Goal: Task Accomplishment & Management: Complete application form

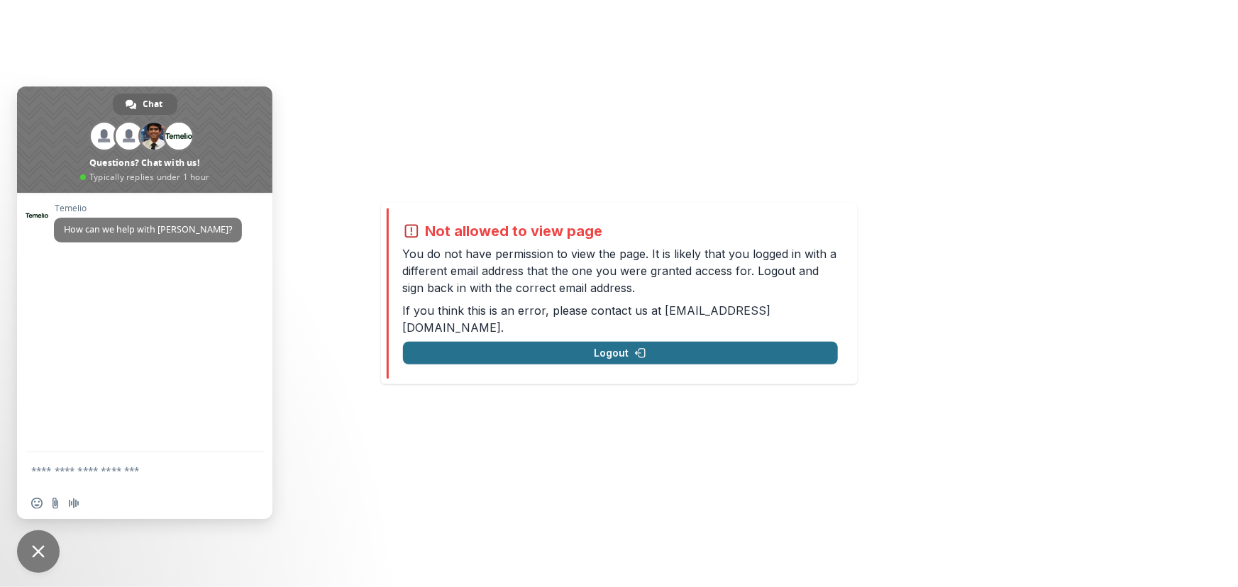
click at [630, 346] on button "Logout" at bounding box center [620, 353] width 435 height 23
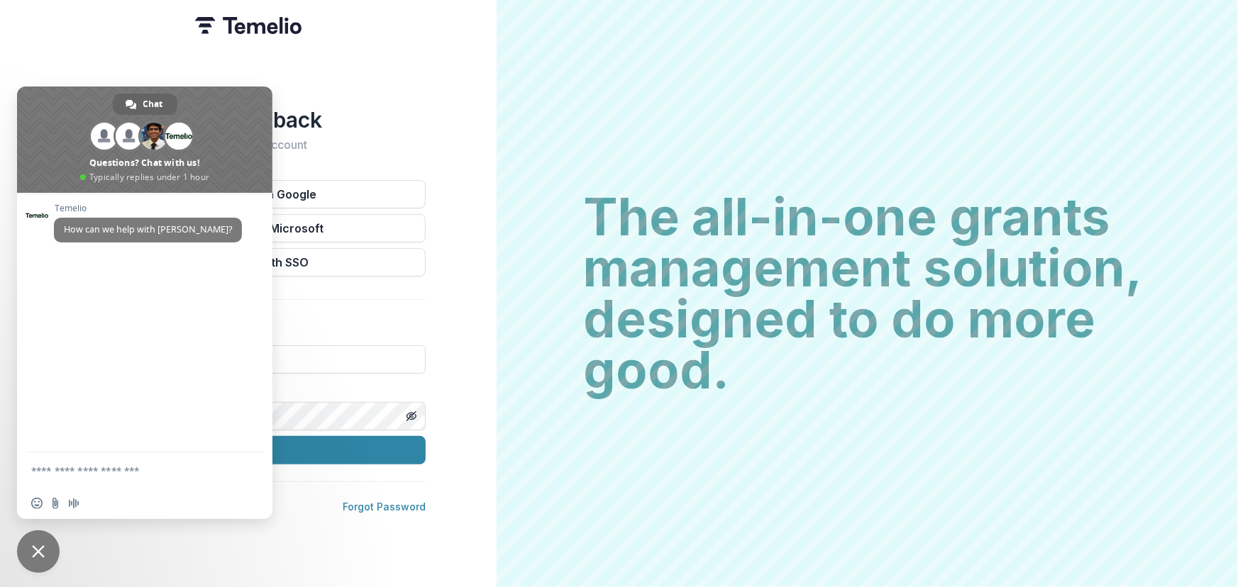
click at [211, 566] on div "Welcome back Sign into your account Continue with Google Continue with Microsof…" at bounding box center [248, 293] width 496 height 587
click at [42, 549] on span "Close chat" at bounding box center [38, 551] width 13 height 13
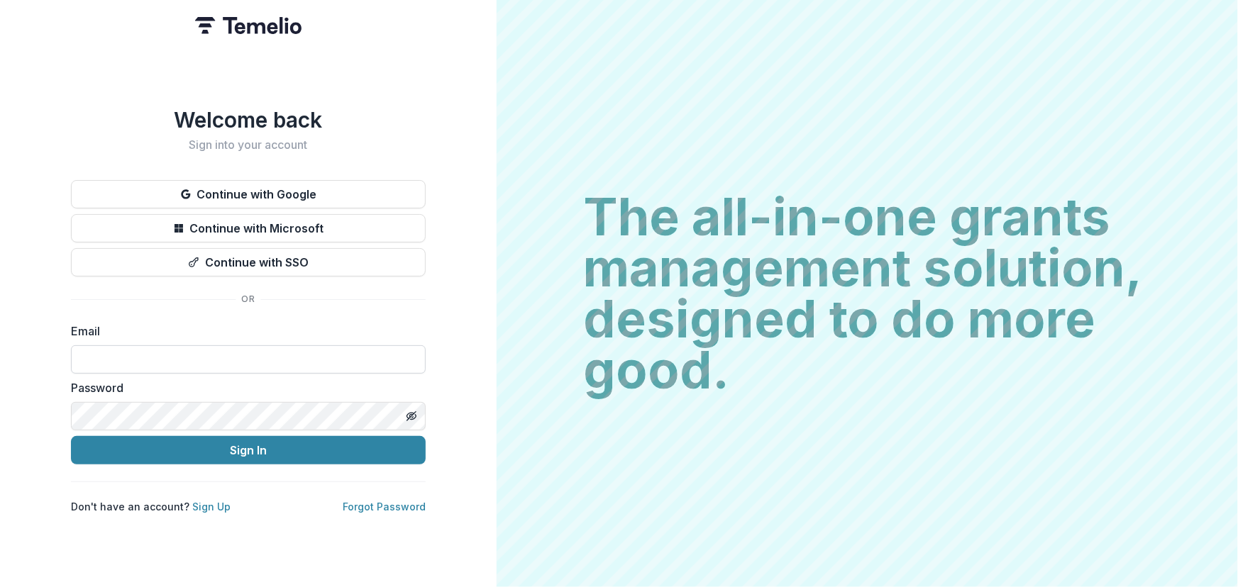
click at [134, 352] on input at bounding box center [248, 359] width 355 height 28
type input "**********"
click at [406, 416] on icon "Toggle password visibility" at bounding box center [411, 416] width 11 height 11
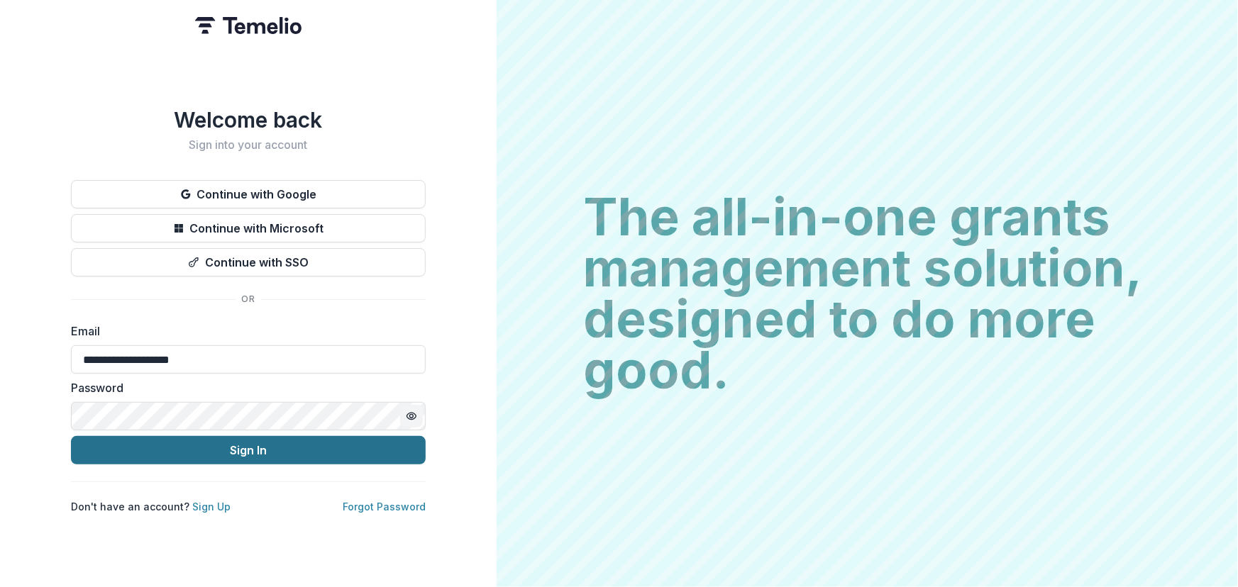
click at [256, 448] on button "Sign In" at bounding box center [248, 450] width 355 height 28
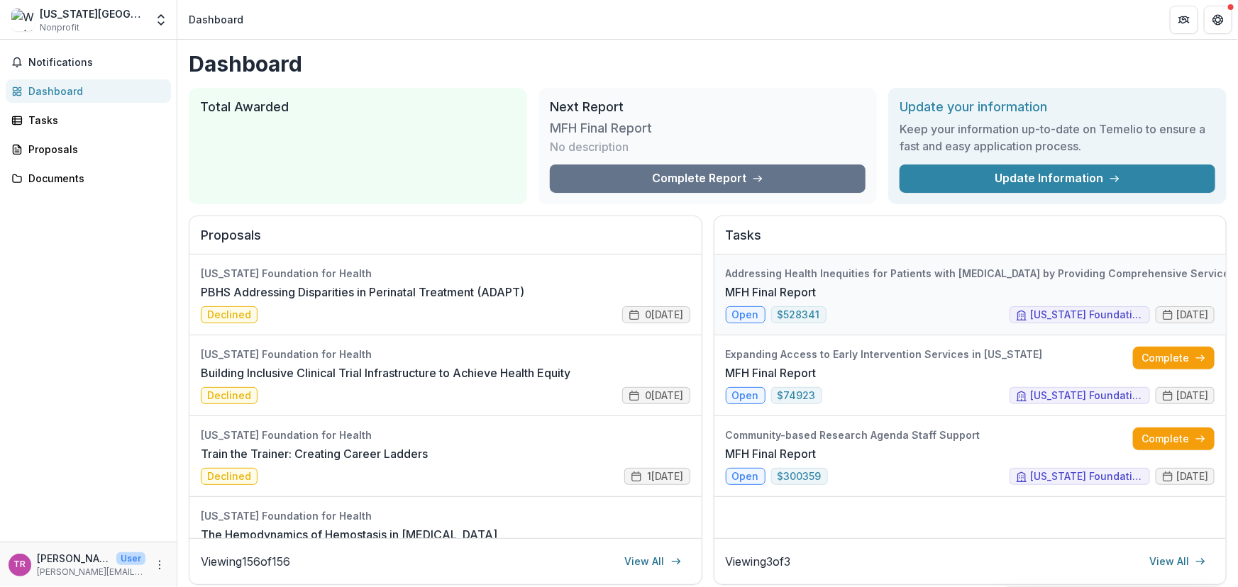
click at [816, 287] on link "MFH Final Report" at bounding box center [771, 292] width 91 height 17
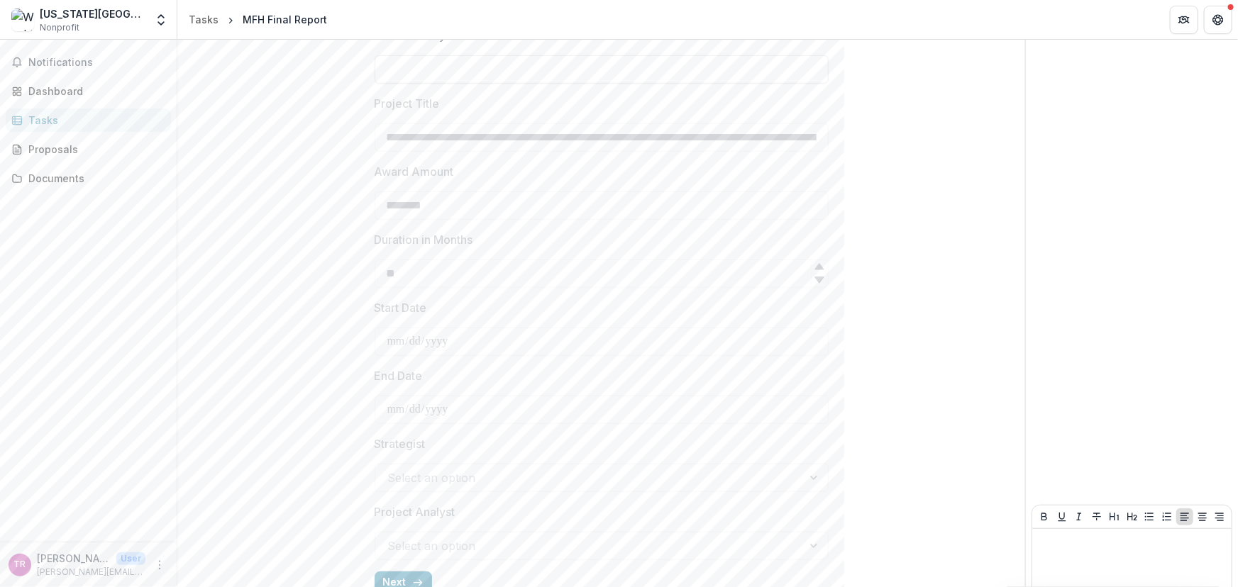
scroll to position [438, 0]
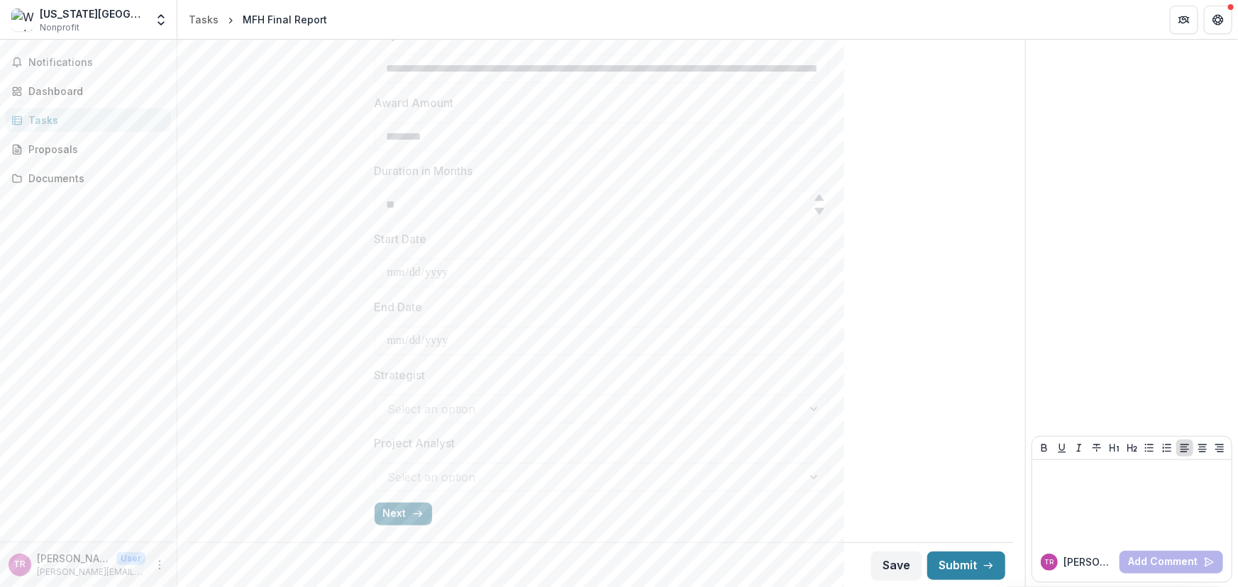
click at [397, 516] on button "Next" at bounding box center [402, 514] width 57 height 23
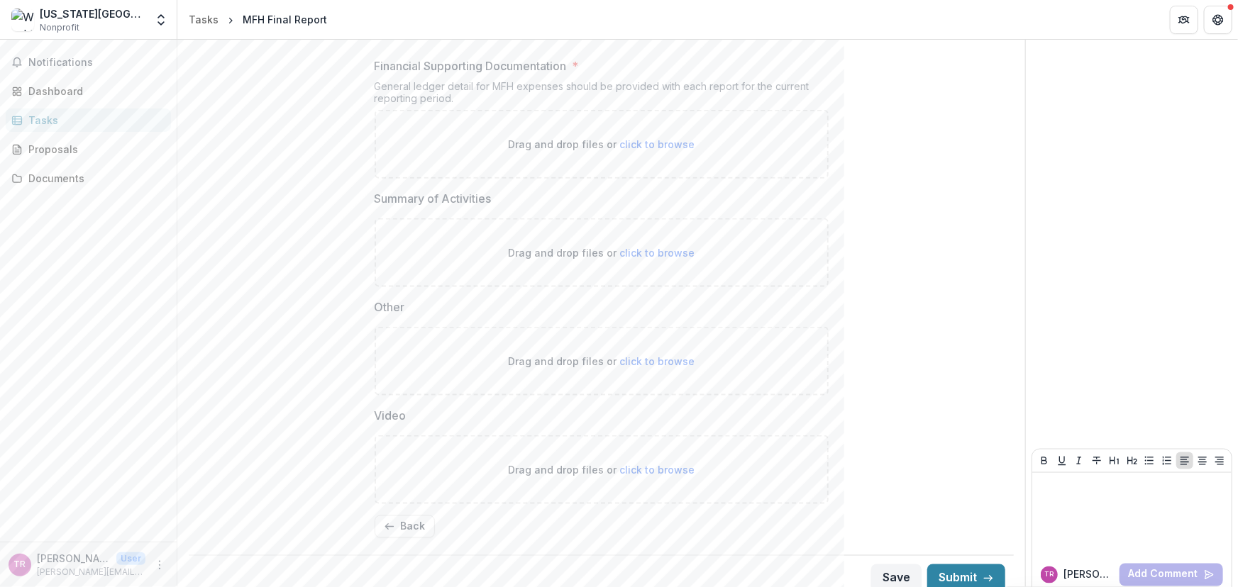
scroll to position [874, 0]
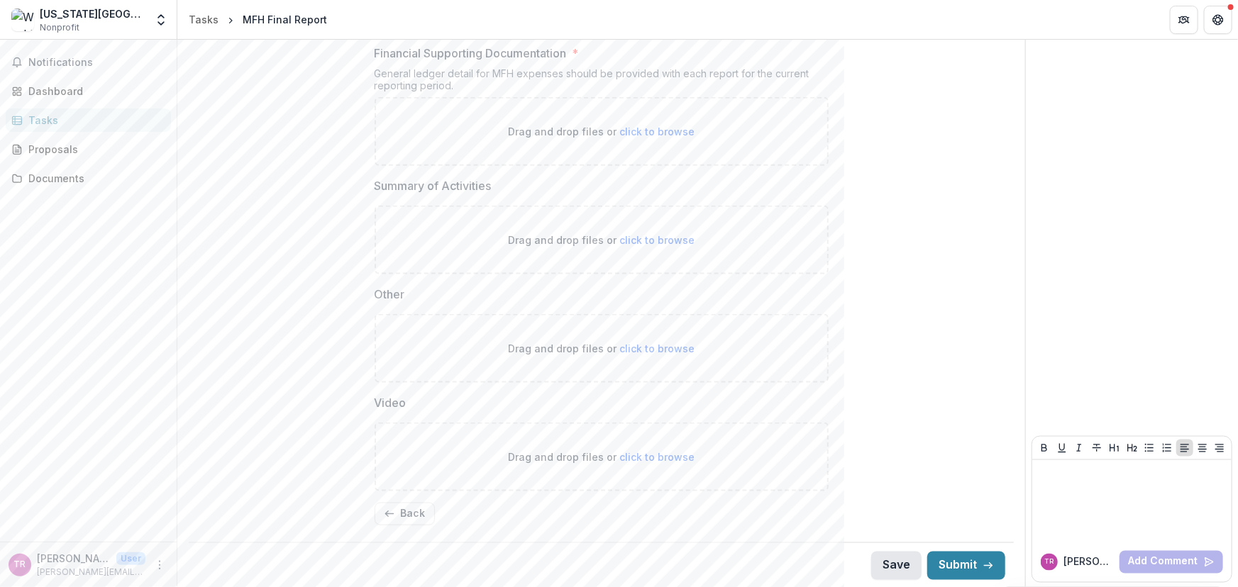
click at [888, 566] on button "Save" at bounding box center [896, 566] width 50 height 28
click at [889, 565] on button "Save" at bounding box center [896, 566] width 50 height 28
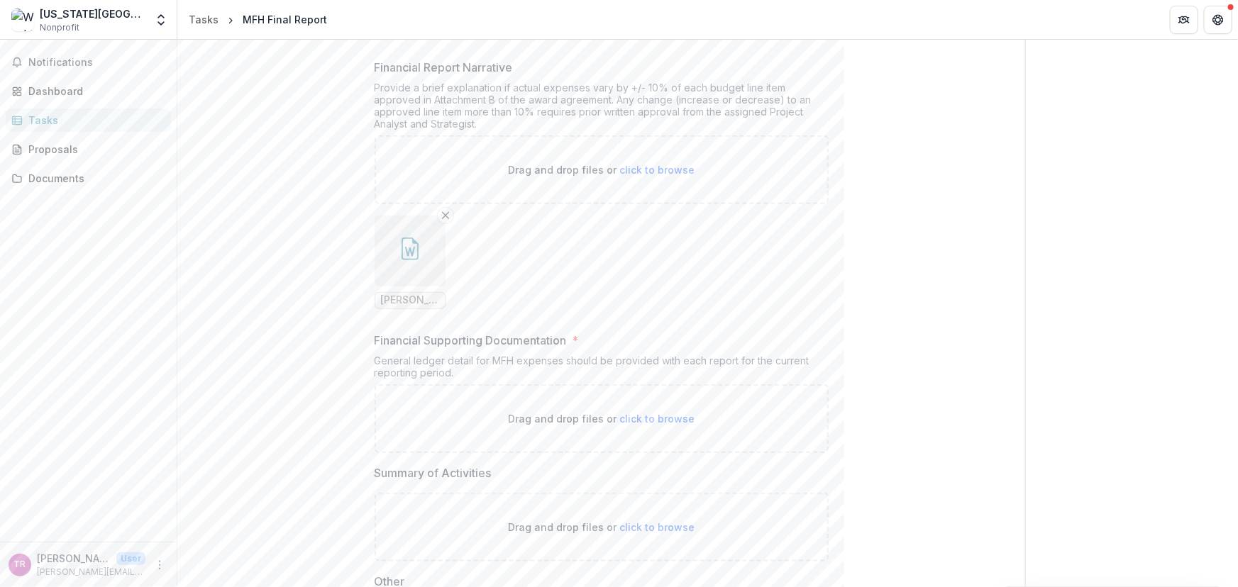
scroll to position [616, 0]
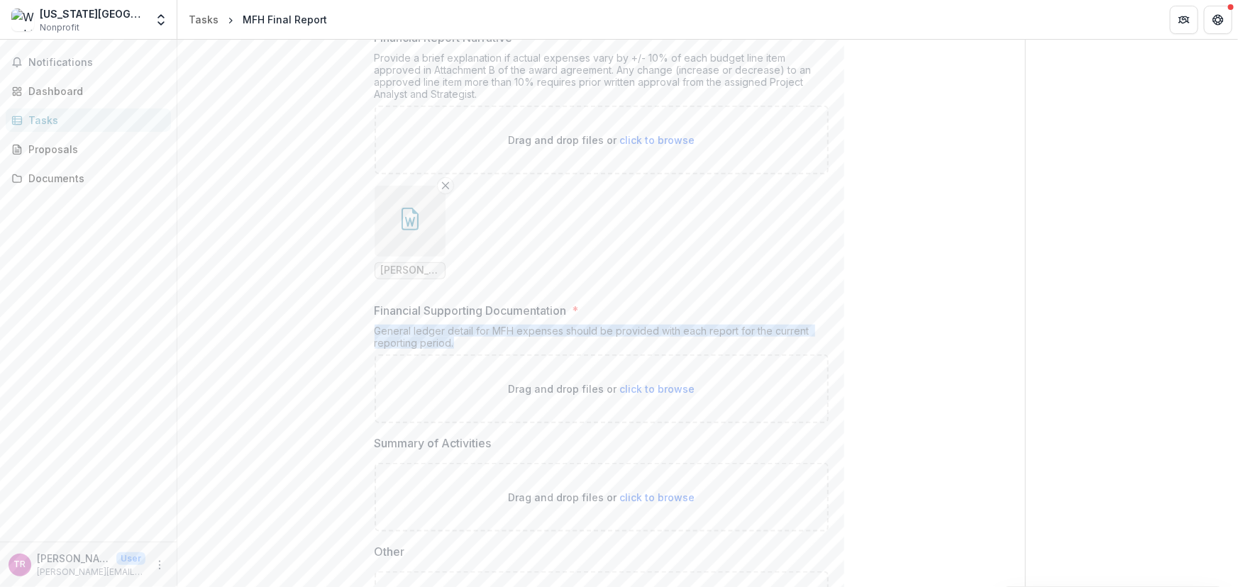
drag, startPoint x: 375, startPoint y: 331, endPoint x: 476, endPoint y: 347, distance: 101.9
click at [476, 347] on div "General ledger detail for MFH expenses should be provided with each report for …" at bounding box center [601, 340] width 454 height 30
copy div "General ledger detail for MFH expenses should be provided with each report for …"
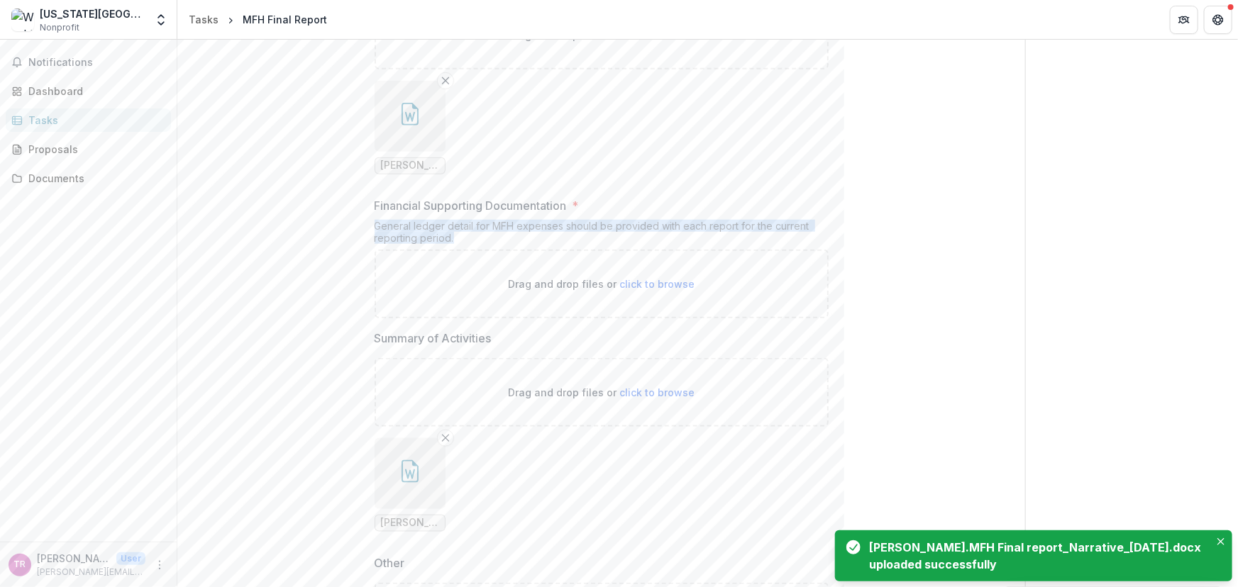
scroll to position [681, 0]
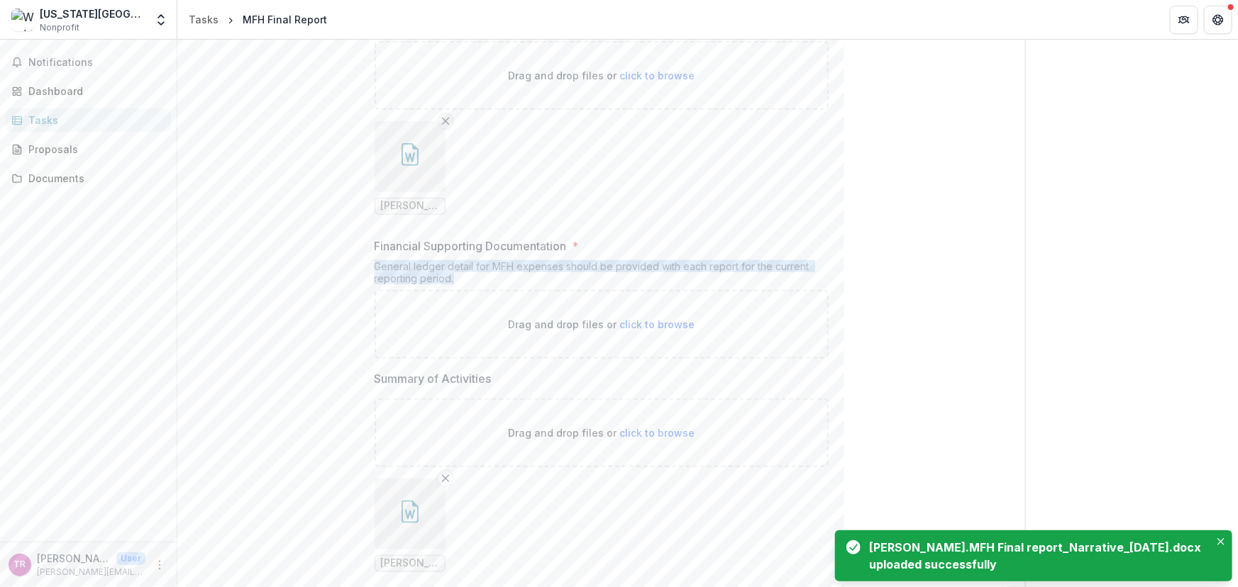
click at [442, 121] on line "Remove File" at bounding box center [445, 121] width 6 height 6
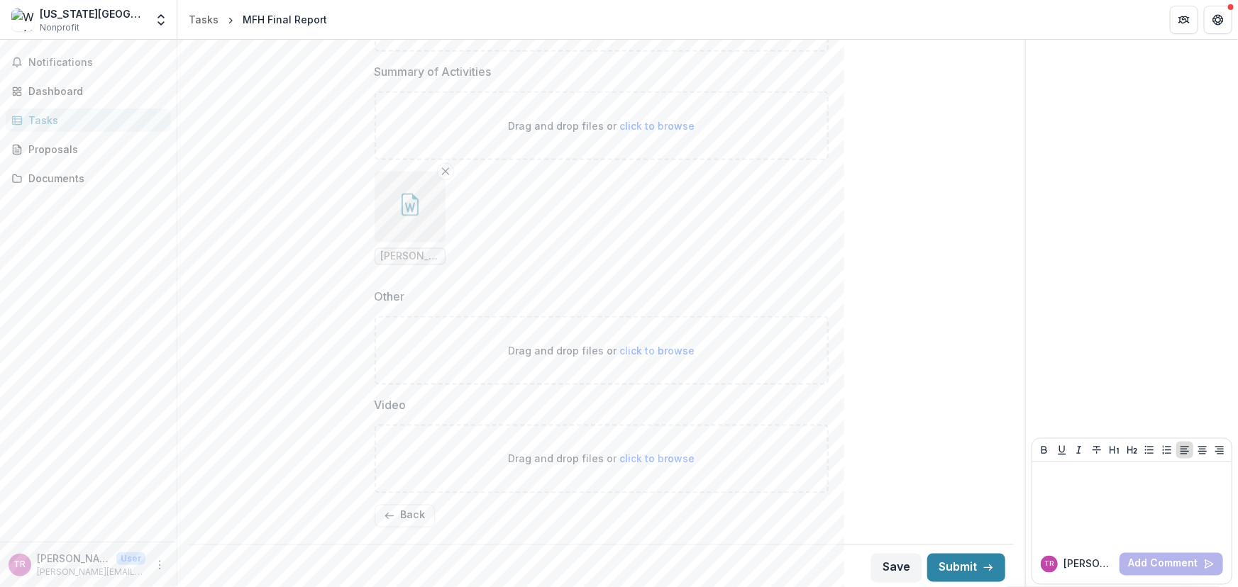
scroll to position [991, 0]
click at [891, 560] on button "Save" at bounding box center [896, 565] width 50 height 28
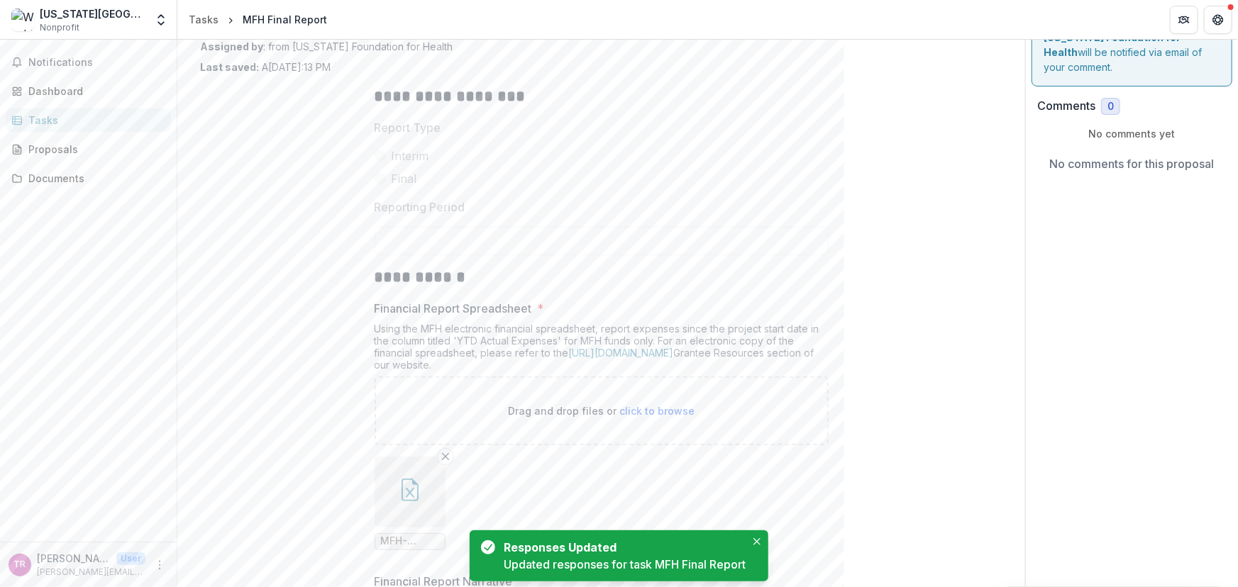
scroll to position [0, 0]
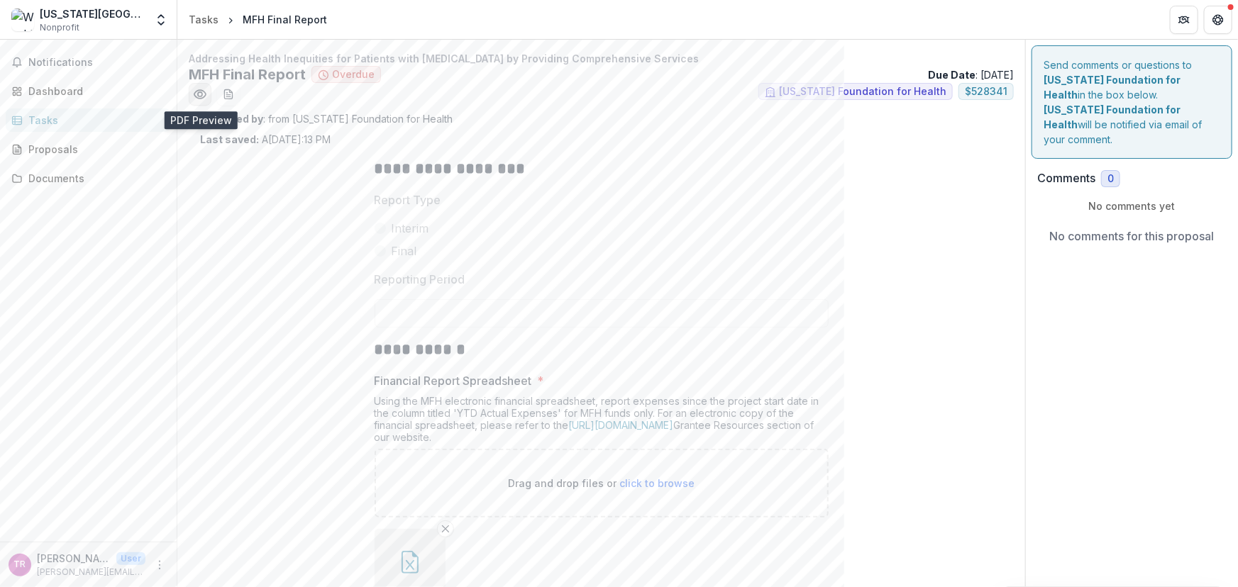
click at [199, 94] on icon "Preview 733fb81f-3f8c-47fc-8ba4-b6db1a30d034.pdf" at bounding box center [200, 94] width 14 height 14
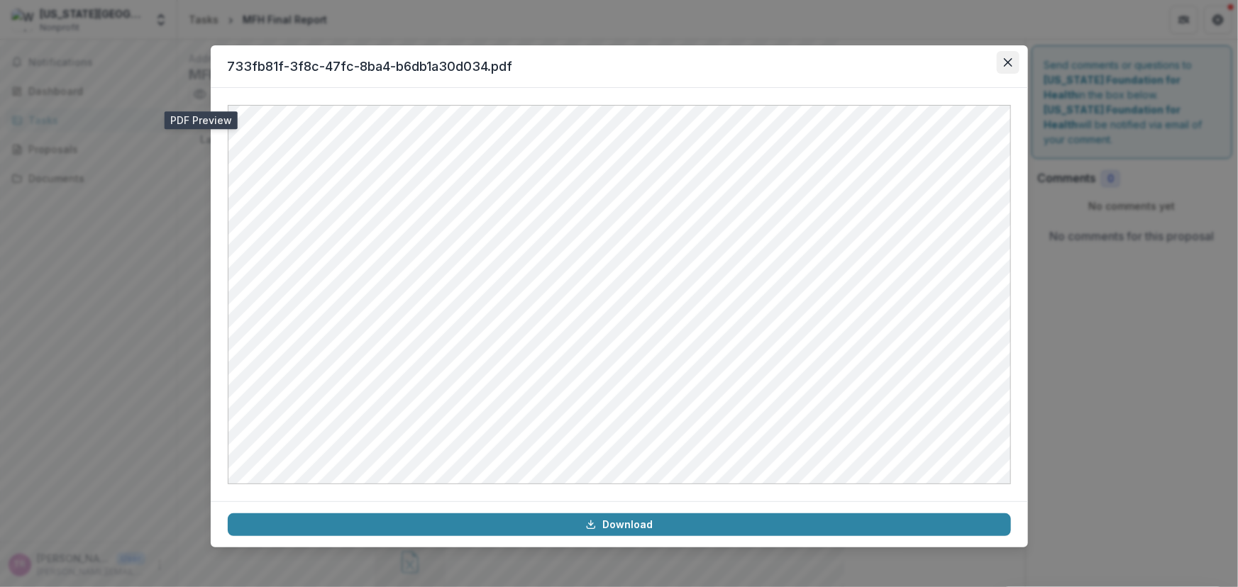
click at [1006, 58] on icon "Close" at bounding box center [1008, 62] width 9 height 9
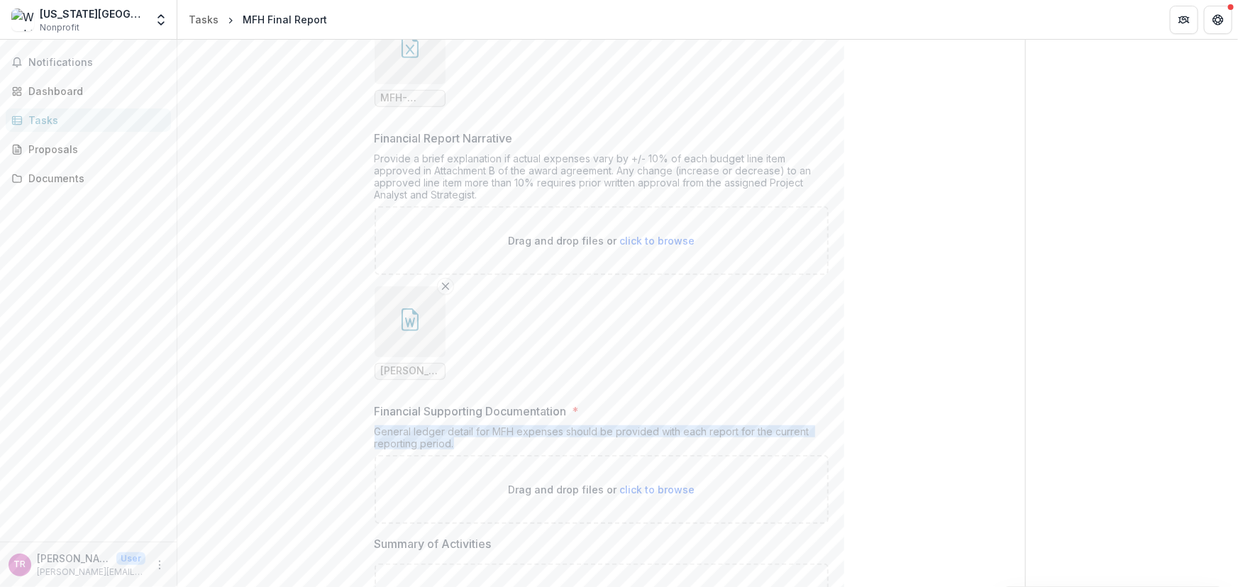
scroll to position [991, 0]
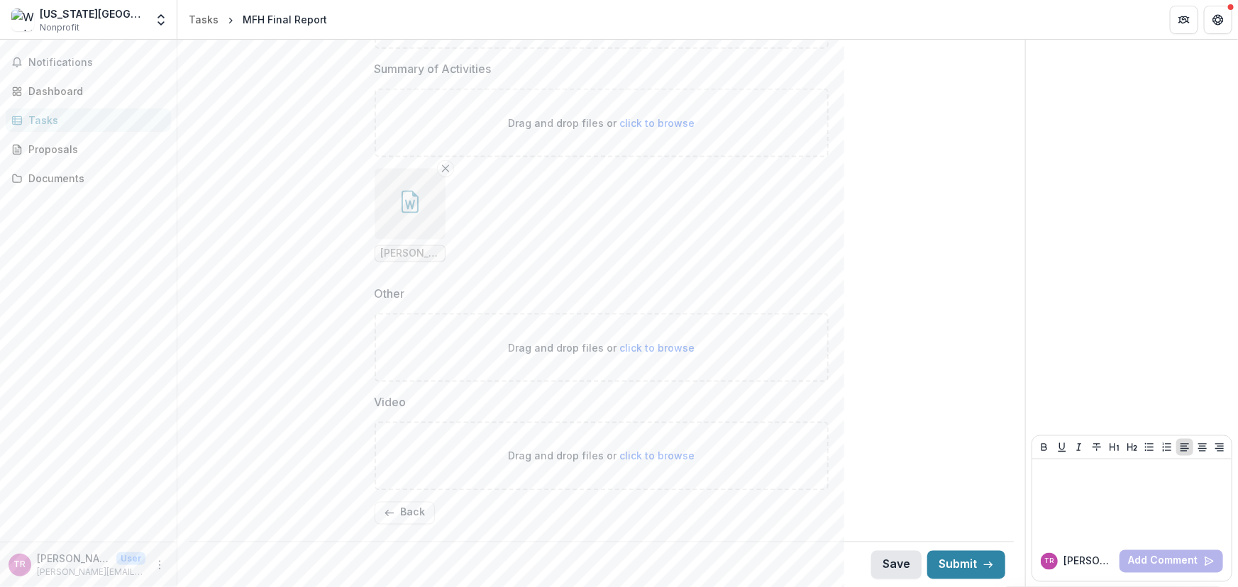
click at [900, 565] on button "Save" at bounding box center [896, 565] width 50 height 28
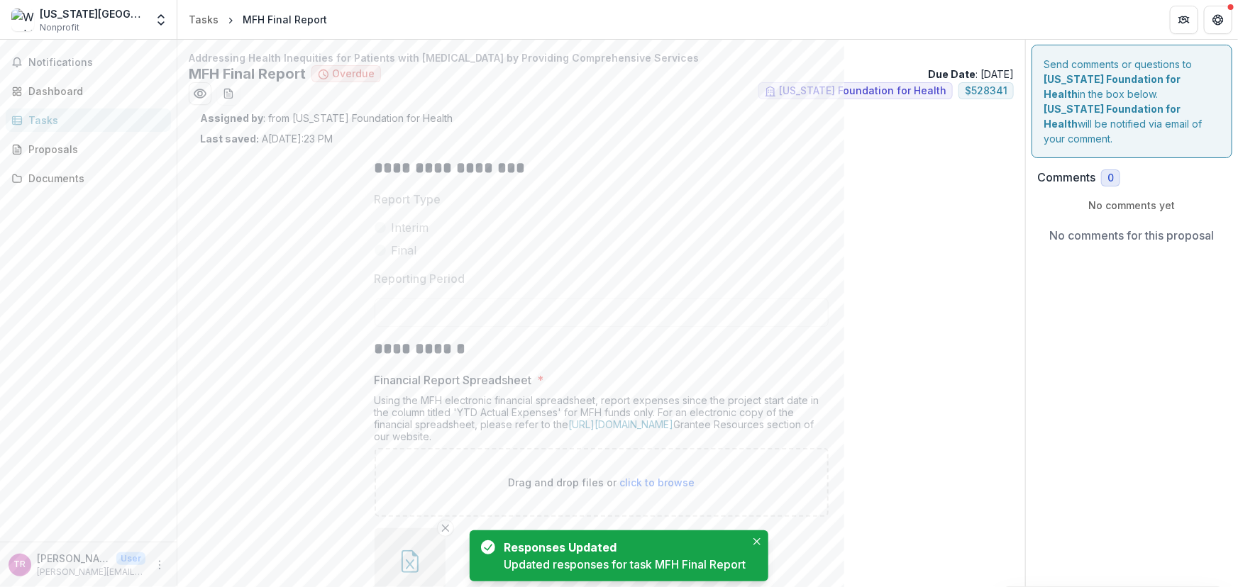
scroll to position [0, 0]
